Goal: Check status: Check status

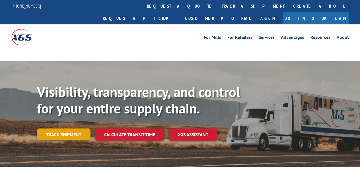
click at [63, 129] on link "Track shipment" at bounding box center [63, 135] width 53 height 12
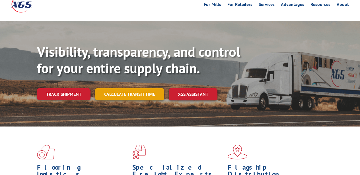
scroll to position [57, 0]
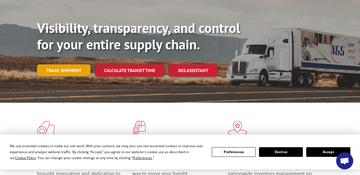
click at [65, 65] on link "Track shipment" at bounding box center [63, 71] width 53 height 12
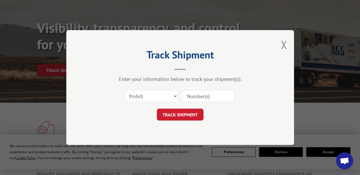
click at [206, 95] on input at bounding box center [208, 96] width 52 height 12
paste input "15095347"
type input "15095347"
click at [186, 113] on button "TRACK SHIPMENT" at bounding box center [180, 115] width 47 height 12
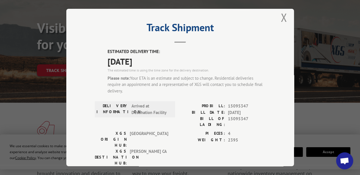
scroll to position [0, 0]
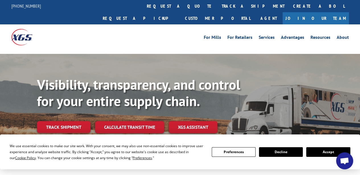
click at [329, 154] on button "Accept" at bounding box center [328, 152] width 44 height 10
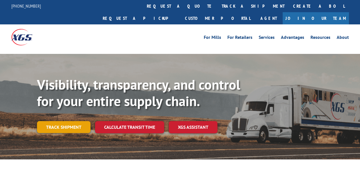
click at [60, 121] on link "Track shipment" at bounding box center [63, 127] width 53 height 12
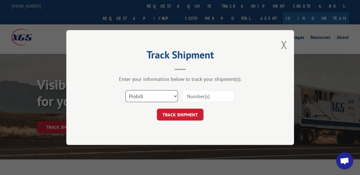
click at [174, 95] on select "Select category... Probill BOL PO" at bounding box center [151, 96] width 52 height 12
click at [223, 92] on input at bounding box center [208, 96] width 52 height 12
paste input "15095347"
click at [200, 96] on input "15095347" at bounding box center [208, 96] width 52 height 12
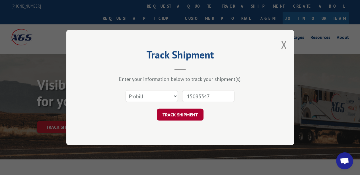
type input "15095347"
click at [183, 113] on button "TRACK SHIPMENT" at bounding box center [180, 115] width 47 height 12
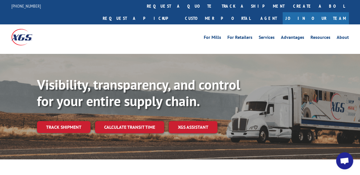
click at [69, 121] on link "Track shipment" at bounding box center [63, 127] width 53 height 12
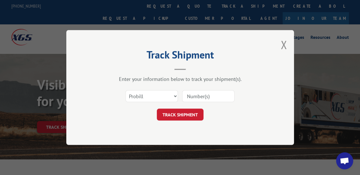
click at [198, 97] on input at bounding box center [208, 96] width 52 height 12
paste input "15095347"
click at [199, 97] on input "15095347" at bounding box center [208, 96] width 52 height 12
type input "15095347"
click at [184, 114] on button "TRACK SHIPMENT" at bounding box center [180, 115] width 47 height 12
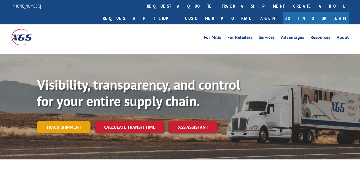
click at [68, 121] on link "Track shipment" at bounding box center [63, 127] width 53 height 12
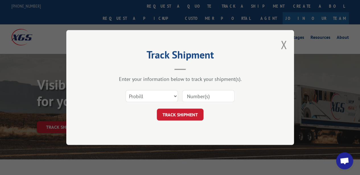
click at [194, 92] on input at bounding box center [208, 96] width 52 height 12
paste input "15095347"
click at [199, 94] on input "15095347" at bounding box center [208, 96] width 52 height 12
type input "15095347"
click at [186, 113] on button "TRACK SHIPMENT" at bounding box center [180, 115] width 47 height 12
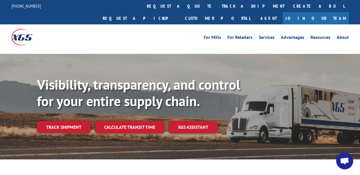
click at [93, 8] on div "[PHONE_NUMBER] request a quote track a shipment Create a BOL Request a pickup C…" at bounding box center [179, 12] width 337 height 24
click at [72, 121] on link "Track shipment" at bounding box center [63, 127] width 53 height 12
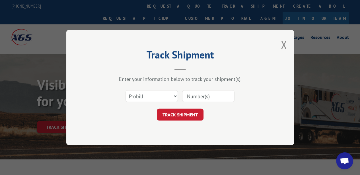
click at [210, 96] on input at bounding box center [208, 96] width 52 height 12
paste input "15095333"
click at [199, 96] on input "15095333" at bounding box center [208, 96] width 52 height 12
type input "15095333"
click at [186, 112] on button "TRACK SHIPMENT" at bounding box center [180, 115] width 47 height 12
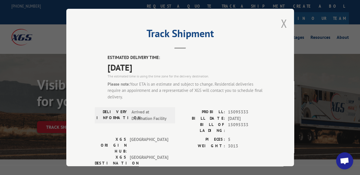
click at [282, 25] on button "Close modal" at bounding box center [283, 23] width 6 height 15
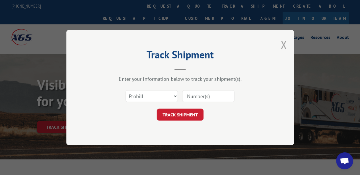
click at [284, 43] on button "Close modal" at bounding box center [283, 44] width 6 height 15
